Goal: Task Accomplishment & Management: Complete application form

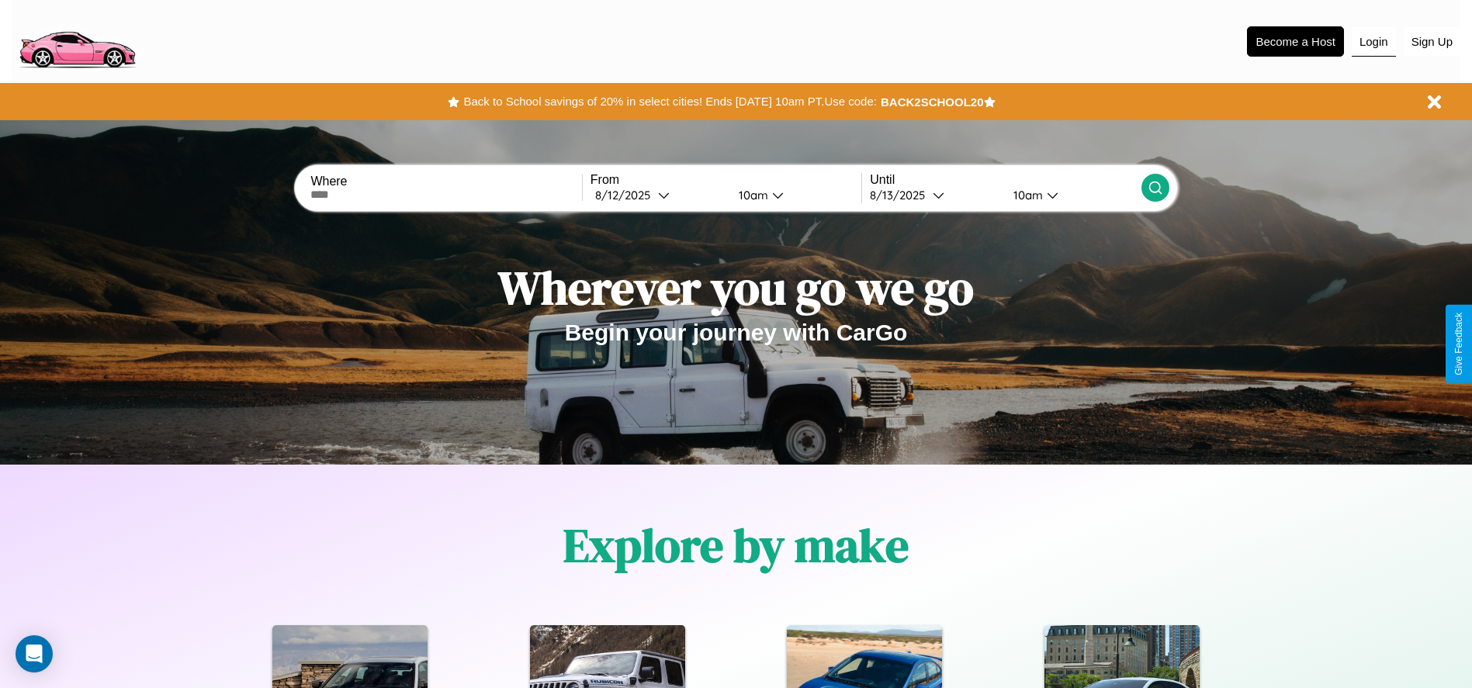
click at [1373, 41] on button "Login" at bounding box center [1373, 41] width 44 height 29
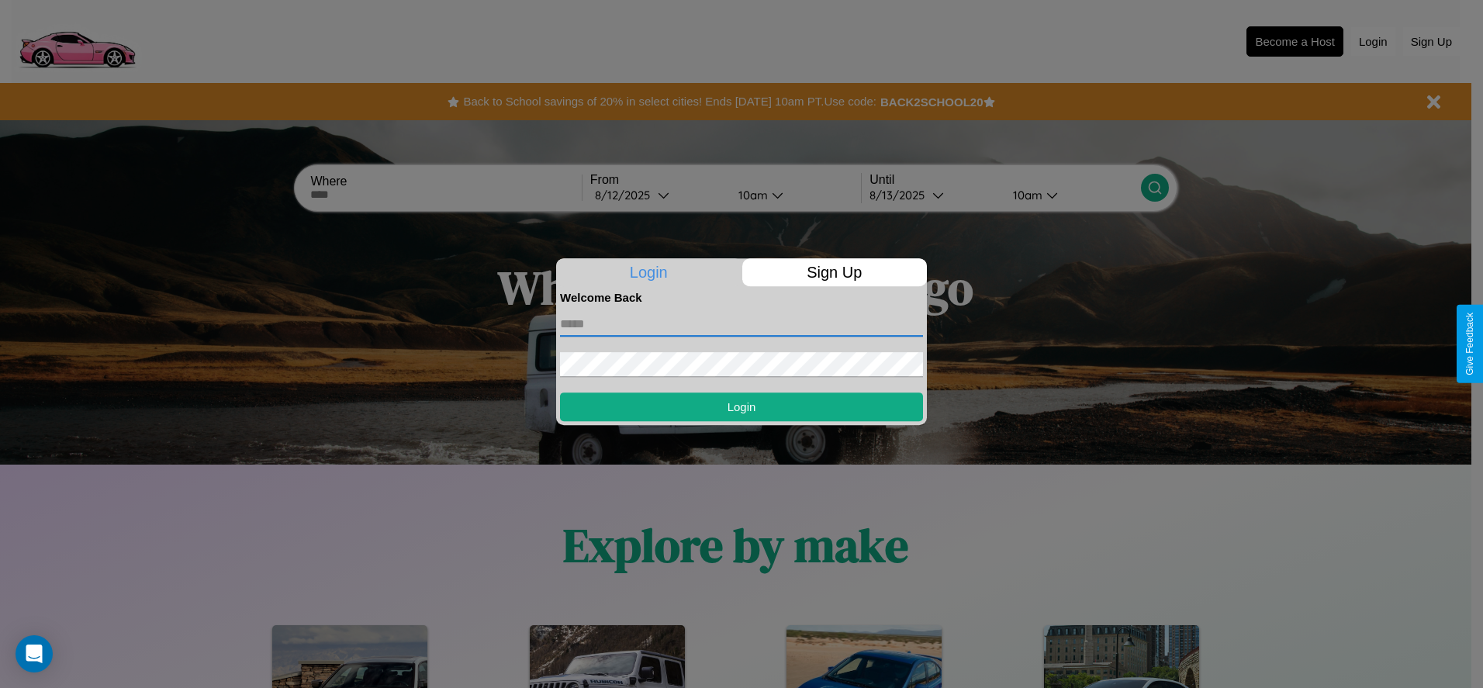
click at [742, 324] on input "text" at bounding box center [741, 324] width 363 height 25
type input "**********"
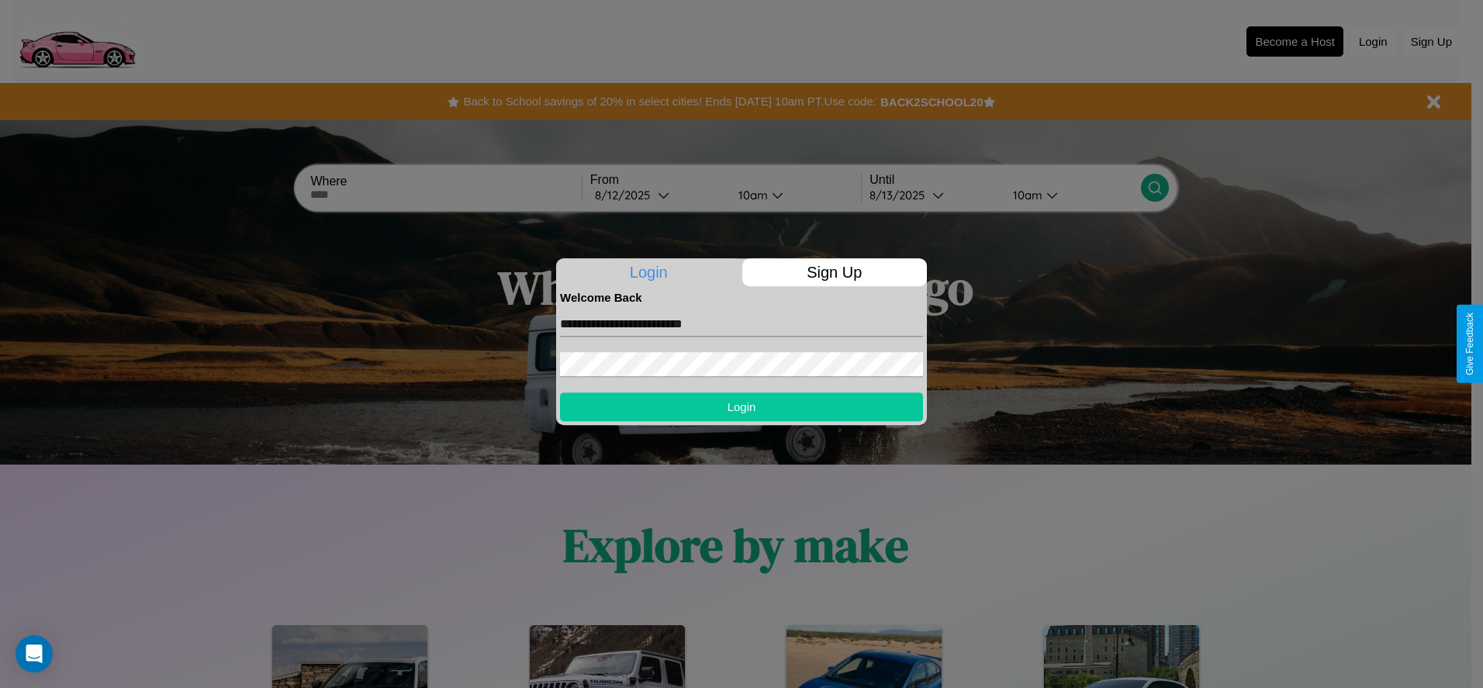
click at [742, 407] on button "Login" at bounding box center [741, 407] width 363 height 29
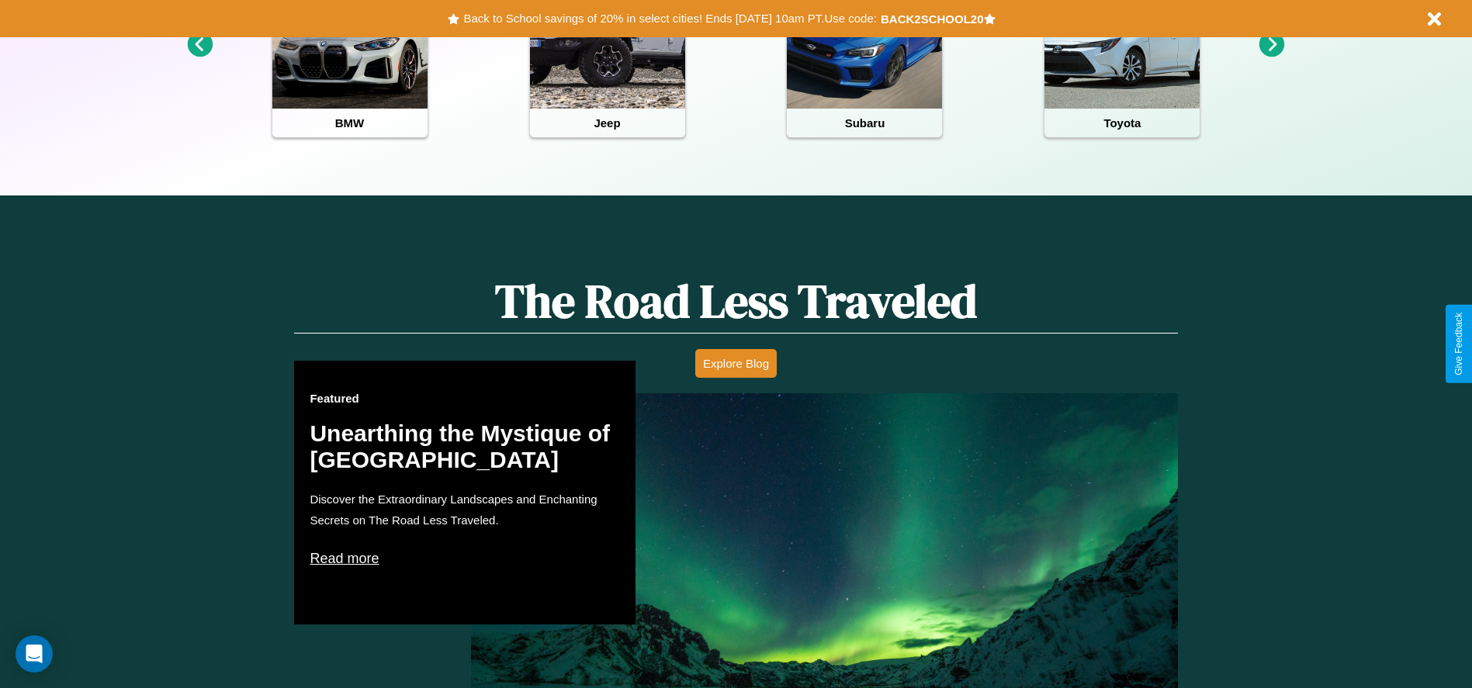
scroll to position [2226, 0]
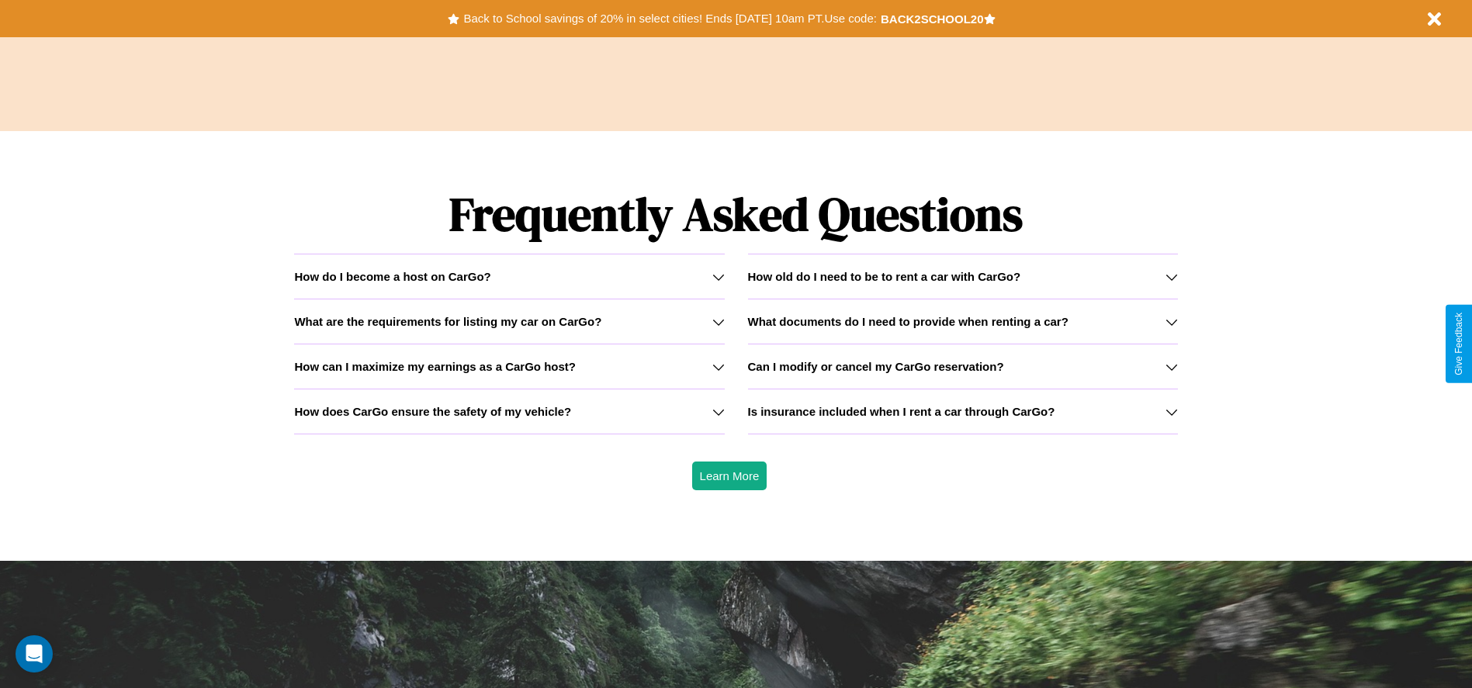
click at [1171, 411] on icon at bounding box center [1171, 412] width 12 height 12
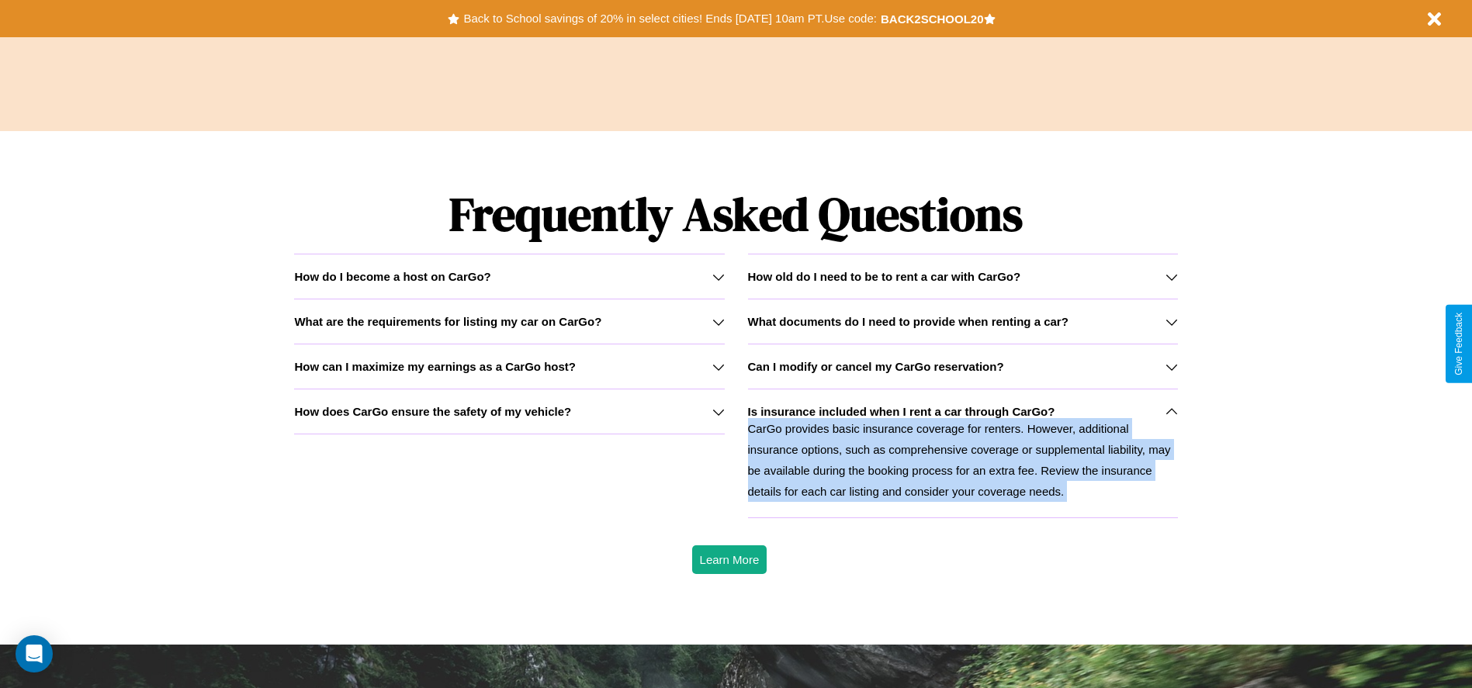
scroll to position [0, 0]
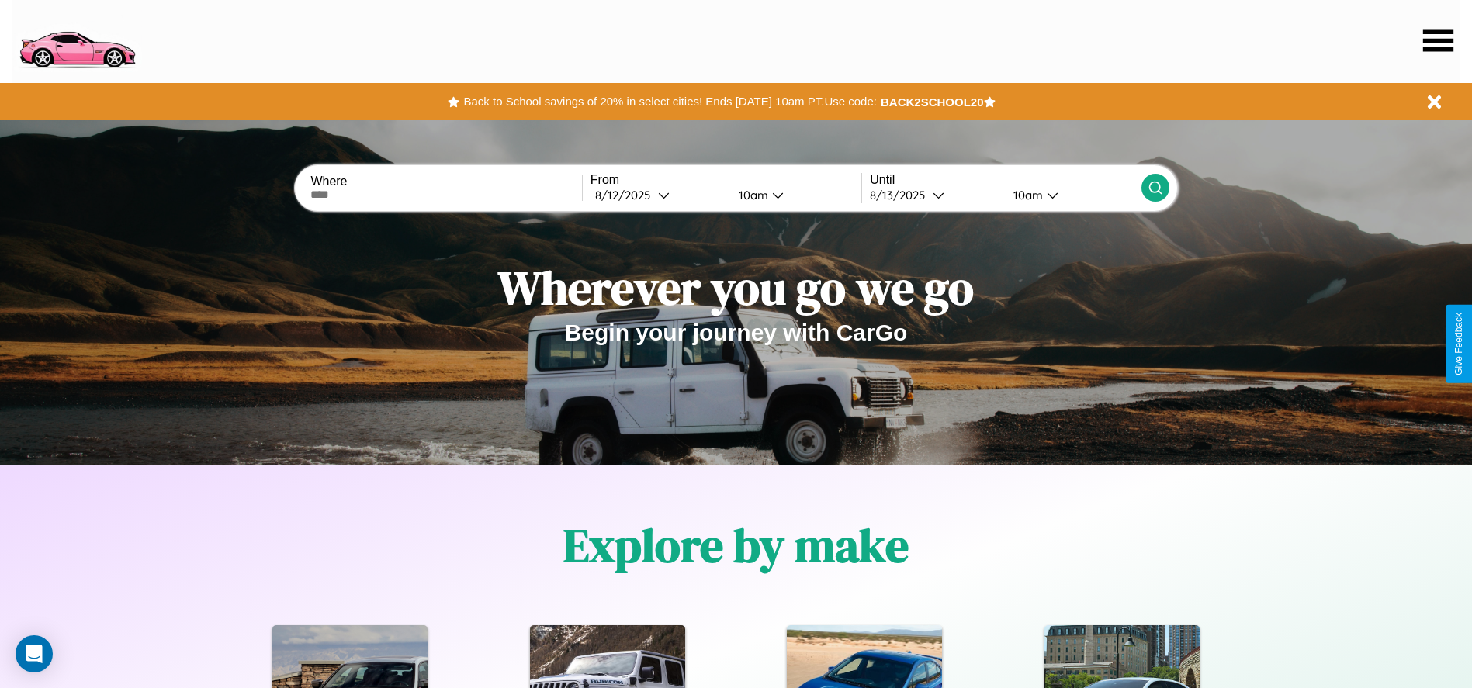
click at [1438, 40] on icon at bounding box center [1438, 40] width 30 height 22
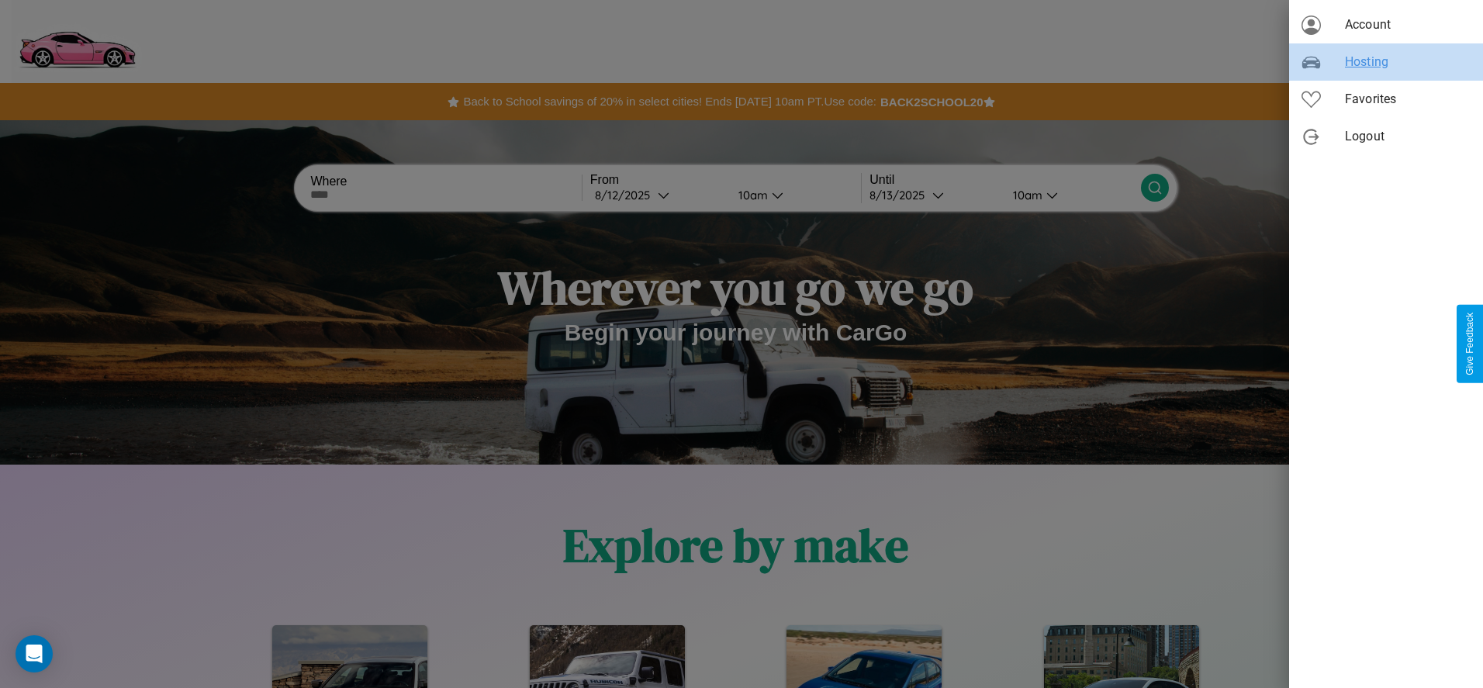
click at [1386, 62] on span "Hosting" at bounding box center [1408, 62] width 126 height 19
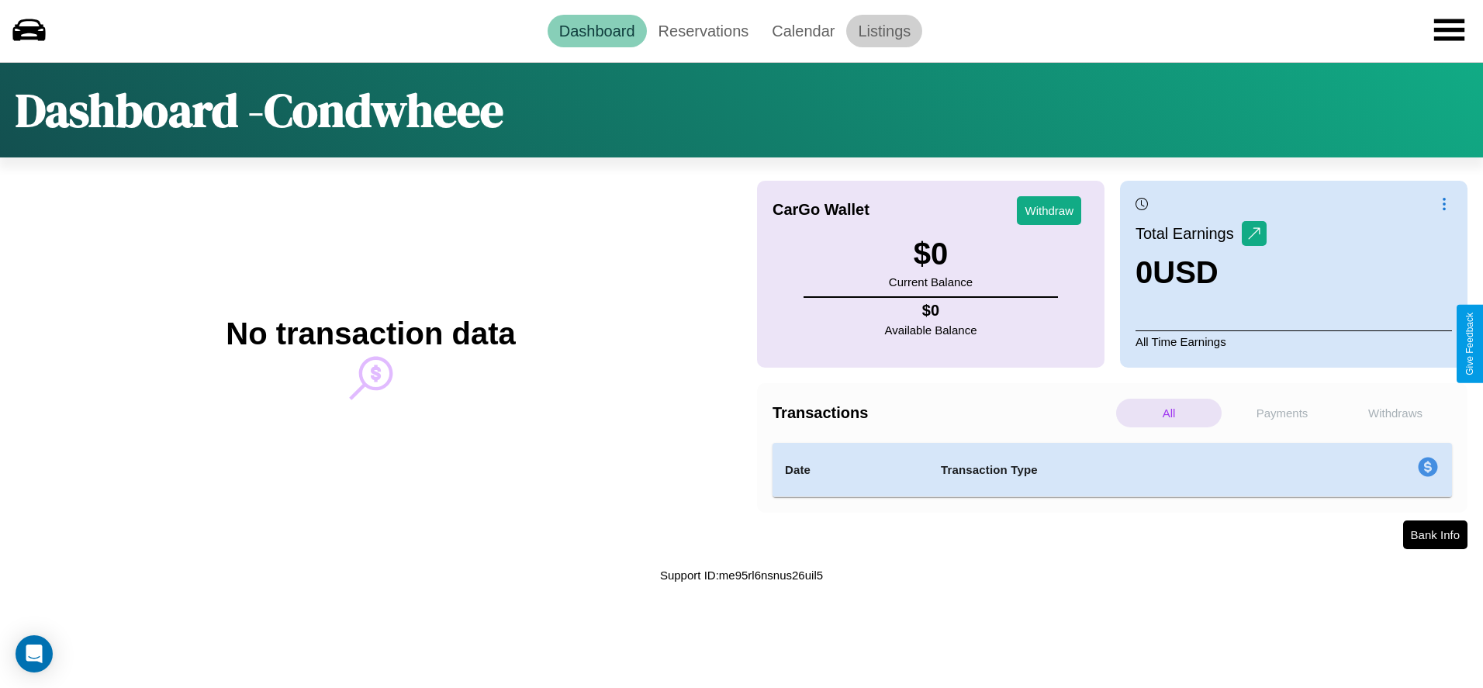
click at [884, 30] on link "Listings" at bounding box center [884, 31] width 76 height 33
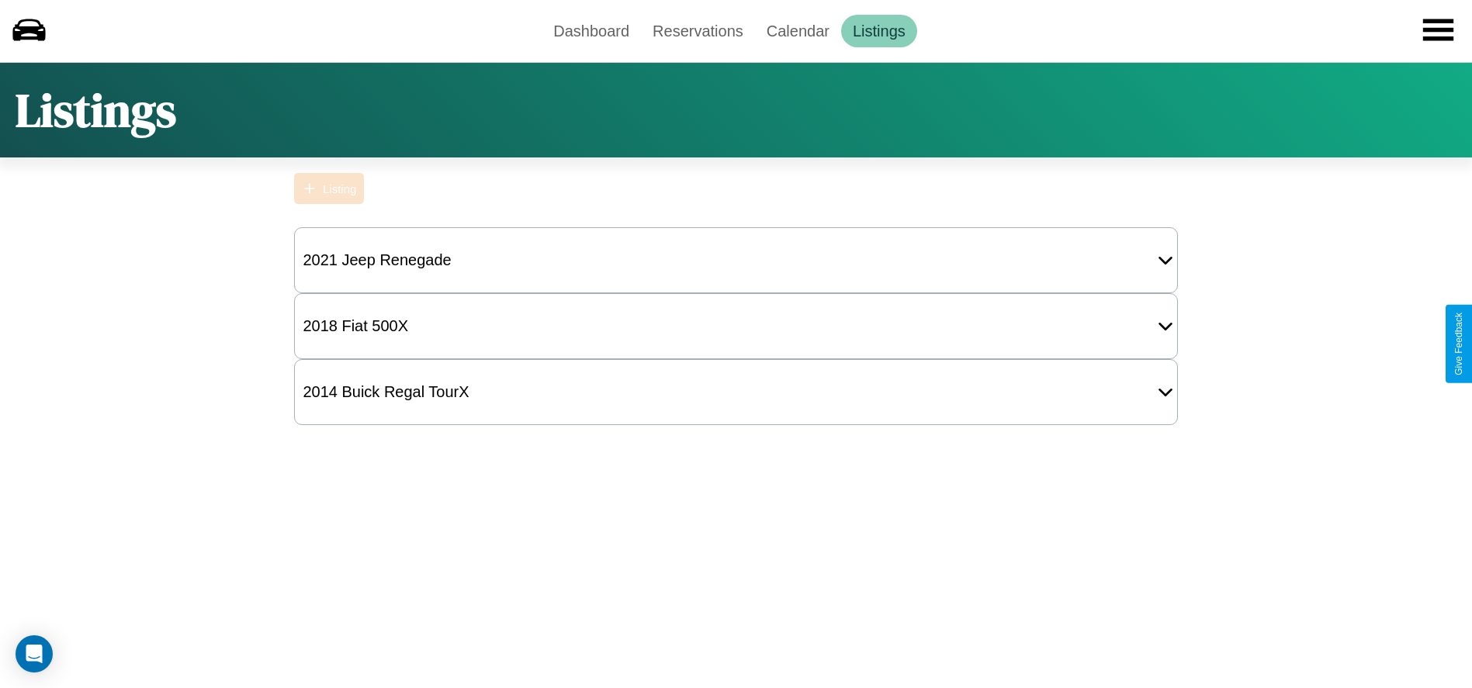
click at [329, 189] on div "Listing" at bounding box center [339, 188] width 33 height 13
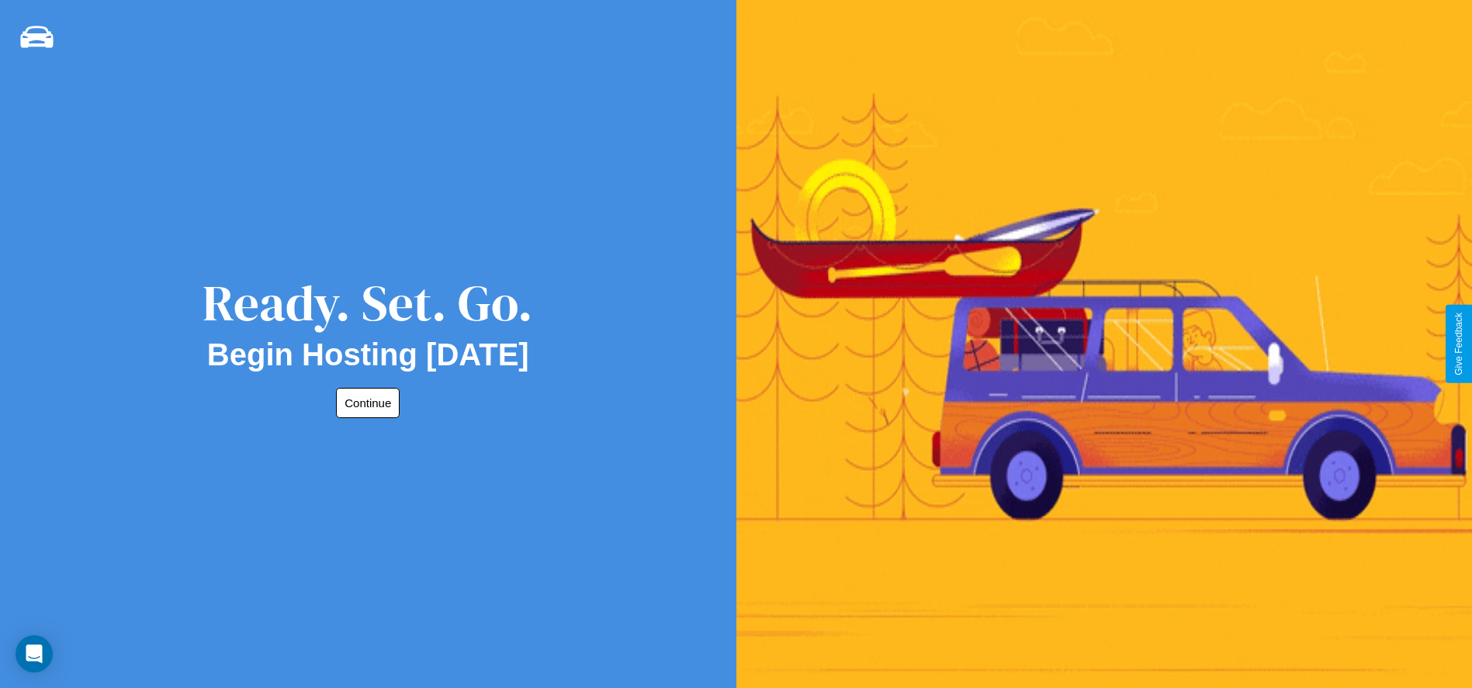
click at [365, 403] on button "Continue" at bounding box center [368, 403] width 64 height 30
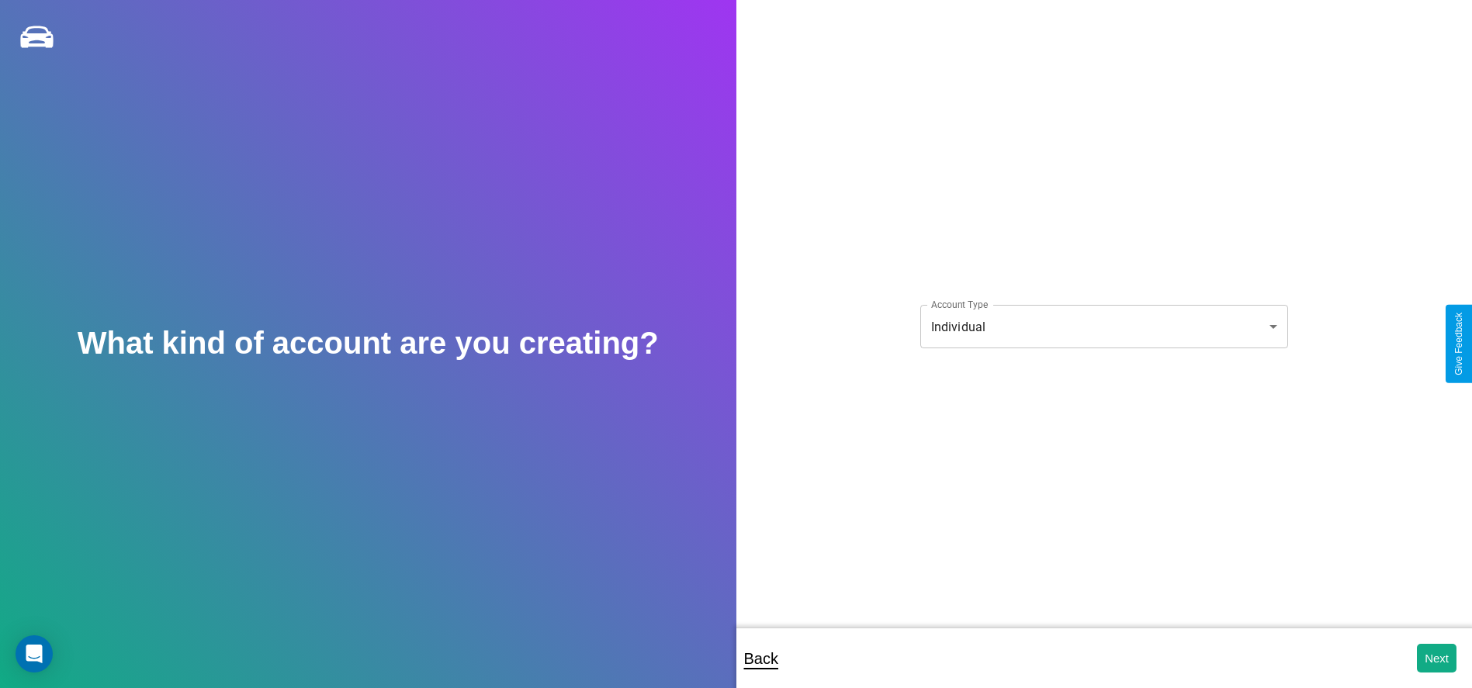
click at [1103, 327] on body "**********" at bounding box center [736, 354] width 1472 height 709
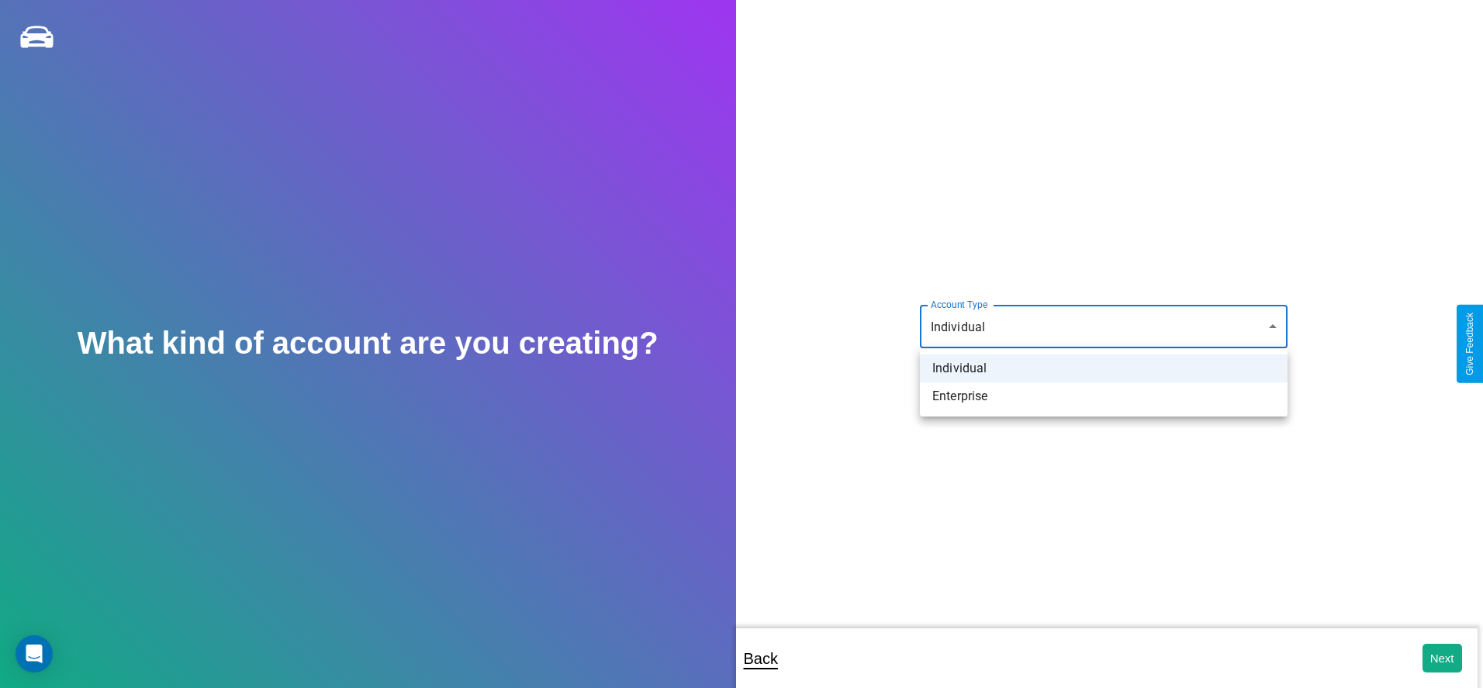
click at [1104, 369] on li "Individual" at bounding box center [1104, 369] width 368 height 28
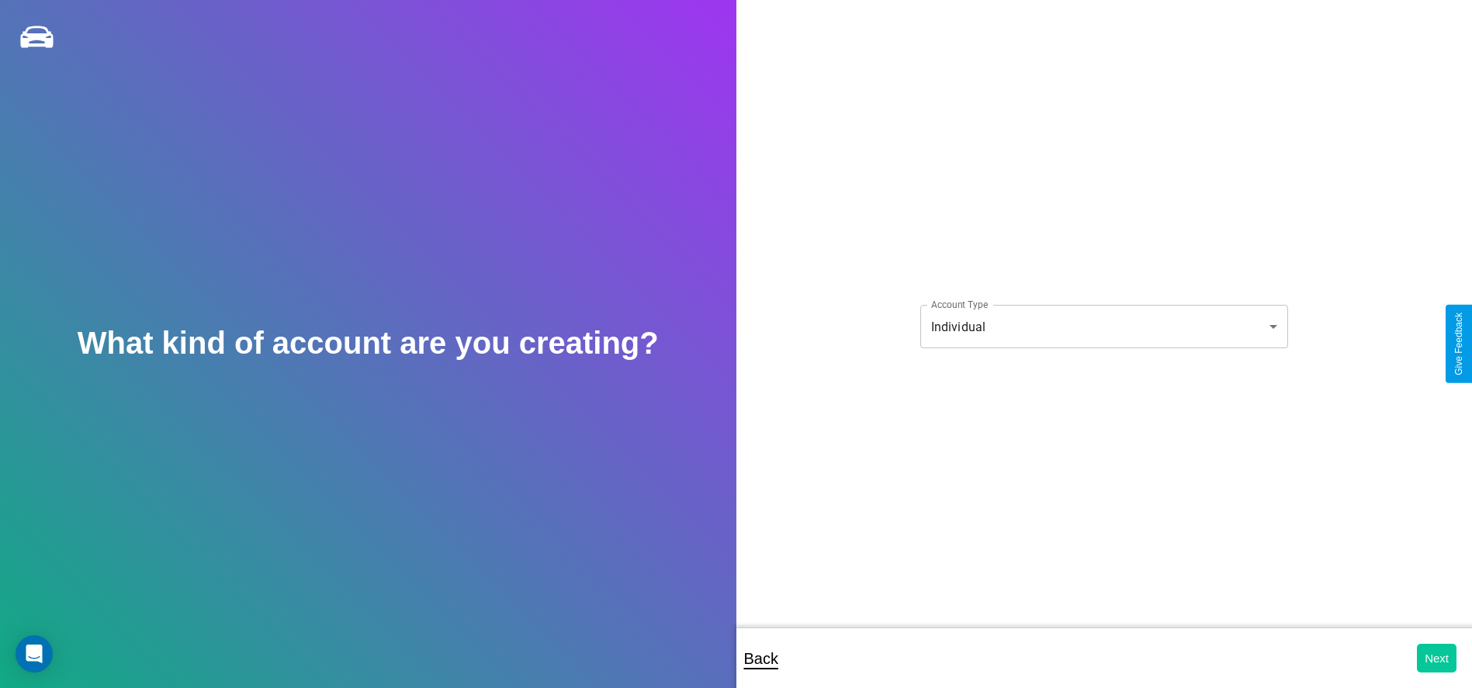
click at [1436, 658] on button "Next" at bounding box center [1437, 658] width 40 height 29
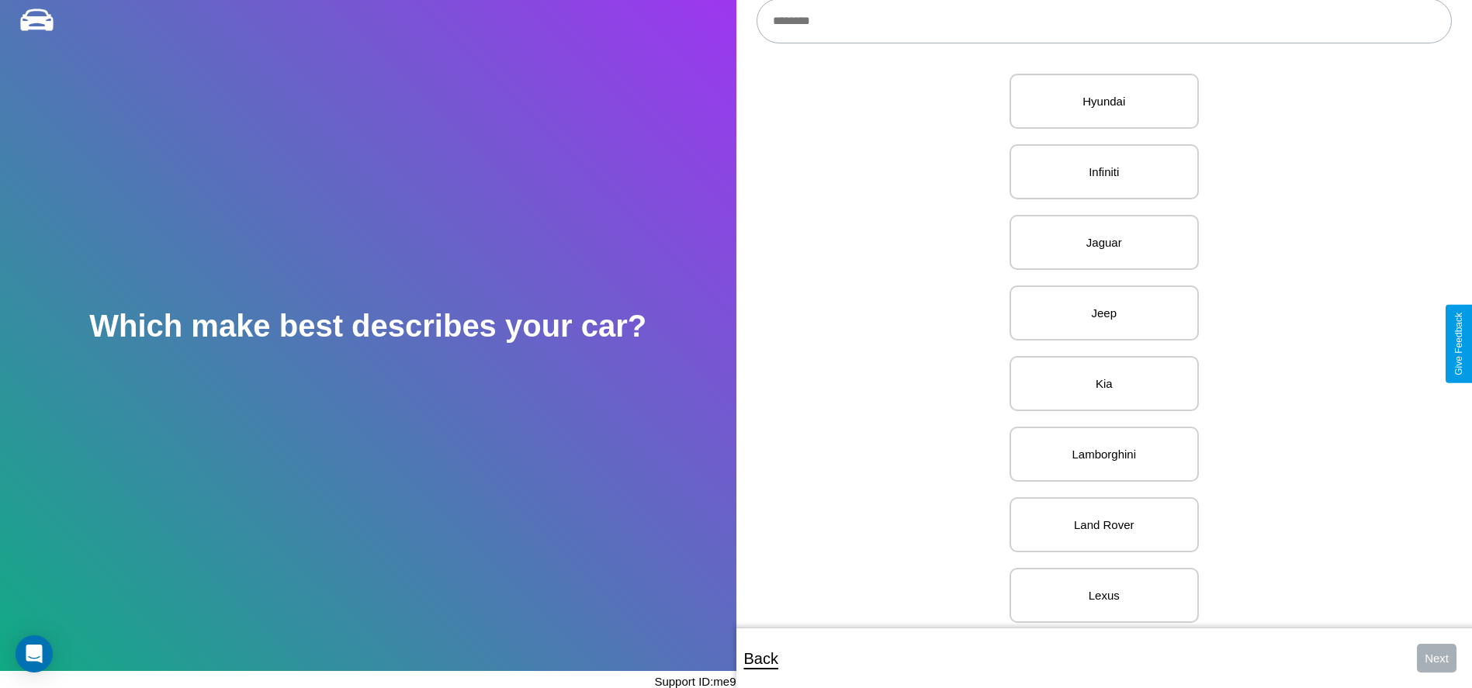
scroll to position [1248, 0]
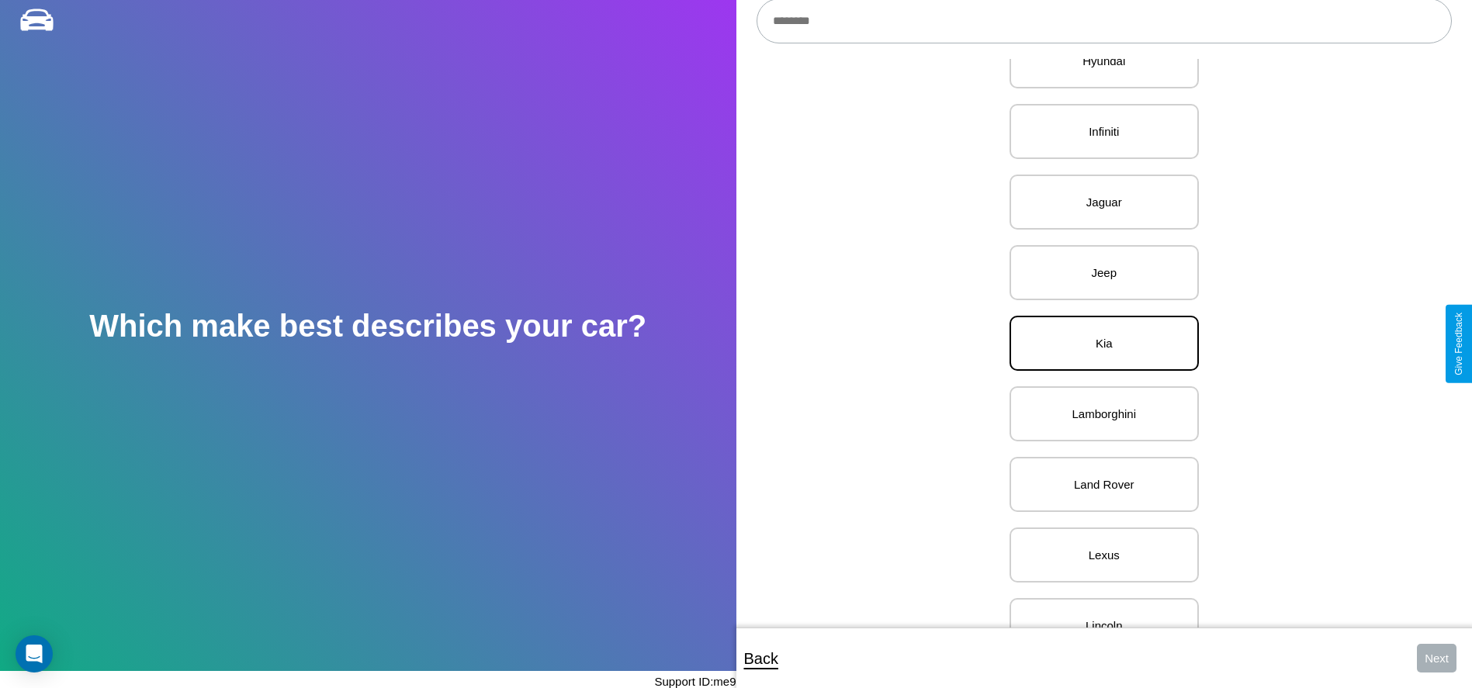
click at [1098, 344] on p "Kia" at bounding box center [1103, 343] width 155 height 21
click at [1436, 658] on button "Next" at bounding box center [1437, 658] width 40 height 29
